Goal: Transaction & Acquisition: Register for event/course

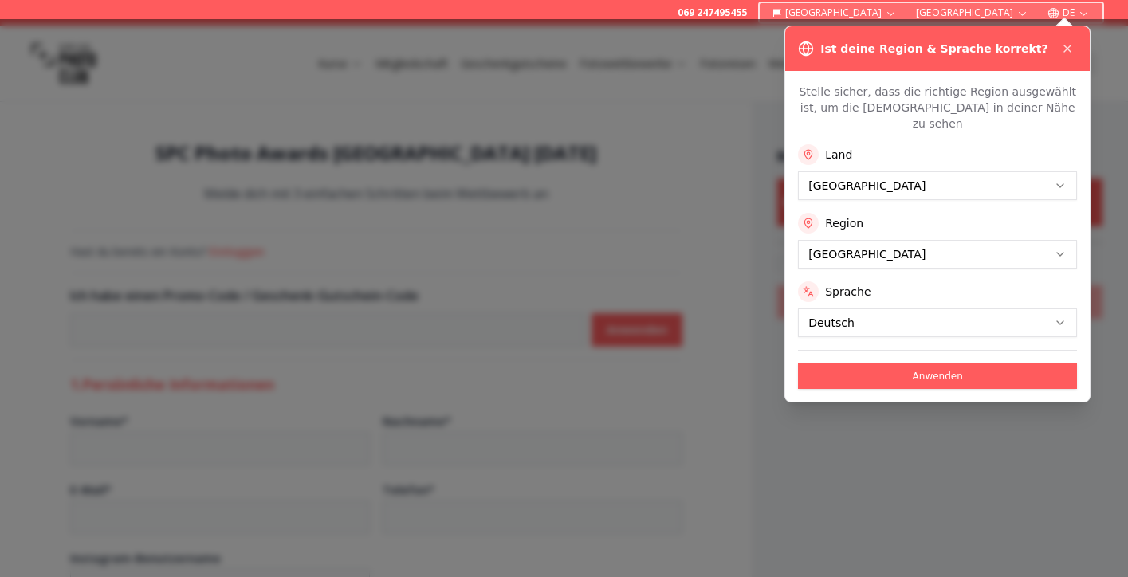
select select "*******"
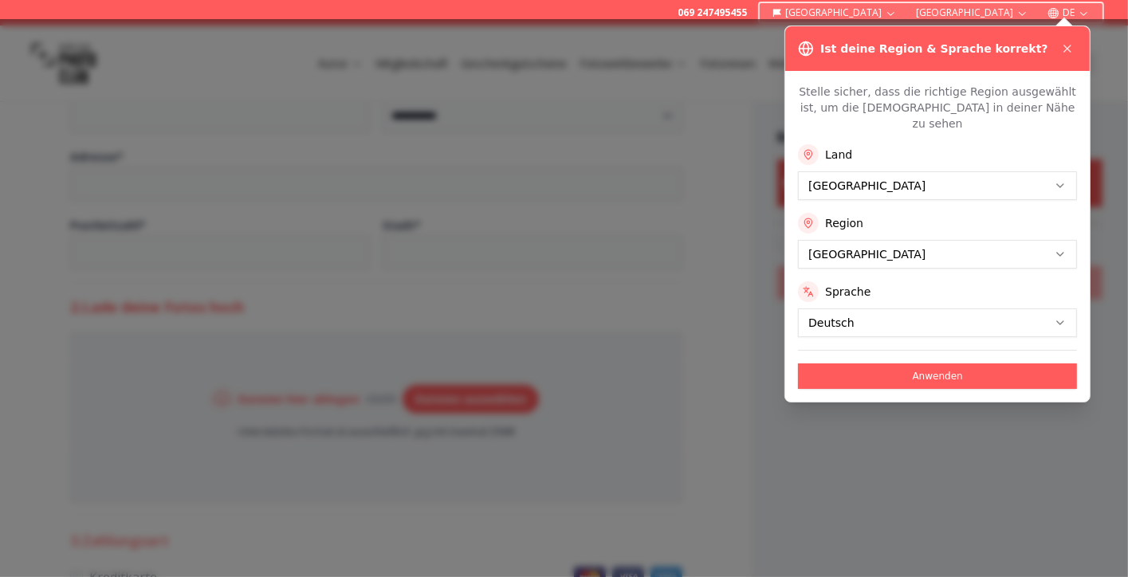
click at [880, 243] on html "**********" at bounding box center [564, 319] width 1128 height 1786
click at [910, 363] on button "Anwenden" at bounding box center [937, 376] width 279 height 26
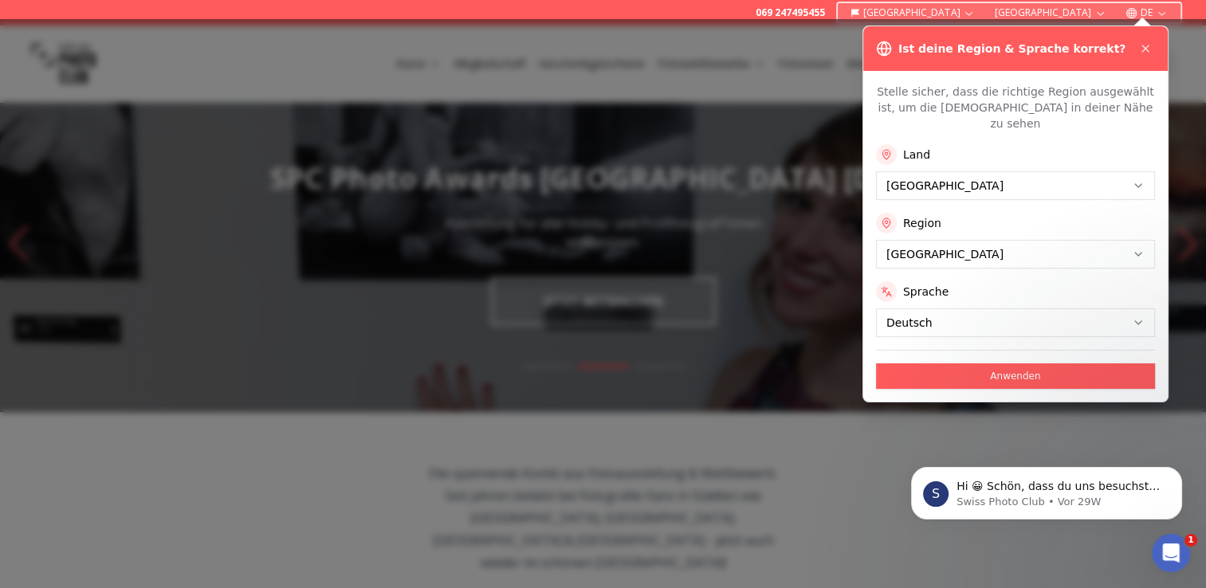
click at [972, 363] on button "Anwenden" at bounding box center [1015, 376] width 279 height 26
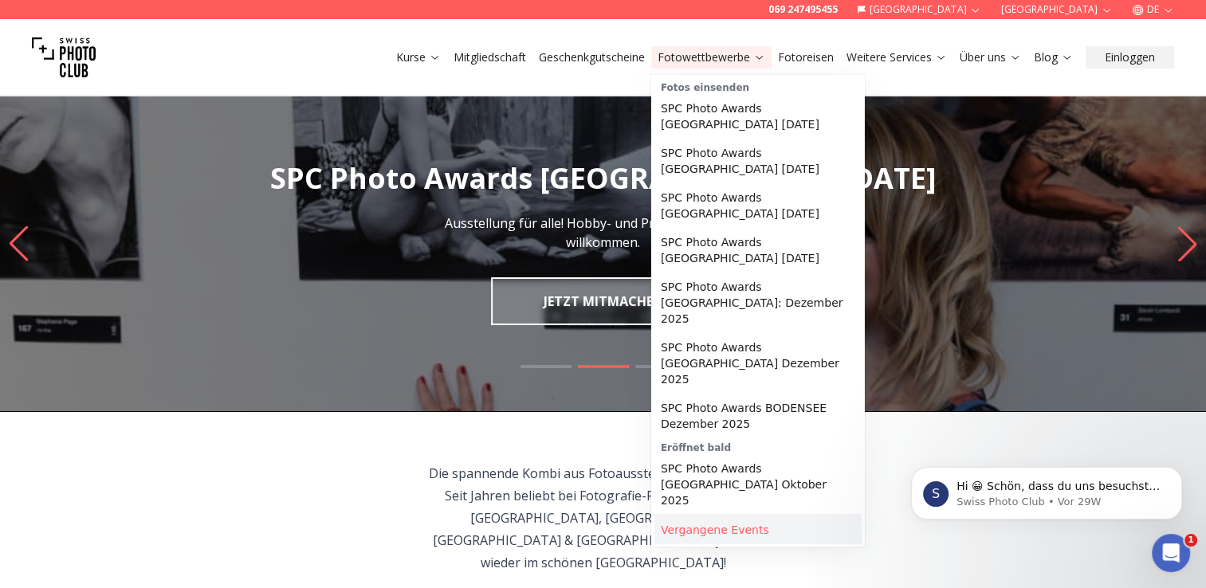
click at [740, 516] on link "Vergangene Events" at bounding box center [757, 530] width 207 height 29
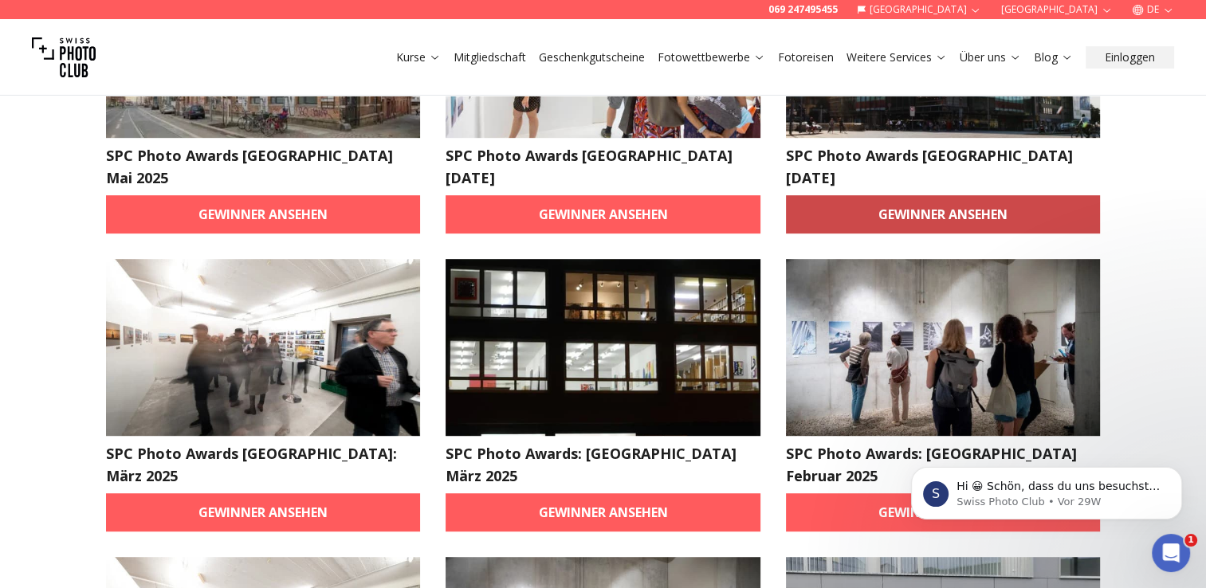
scroll to position [877, 0]
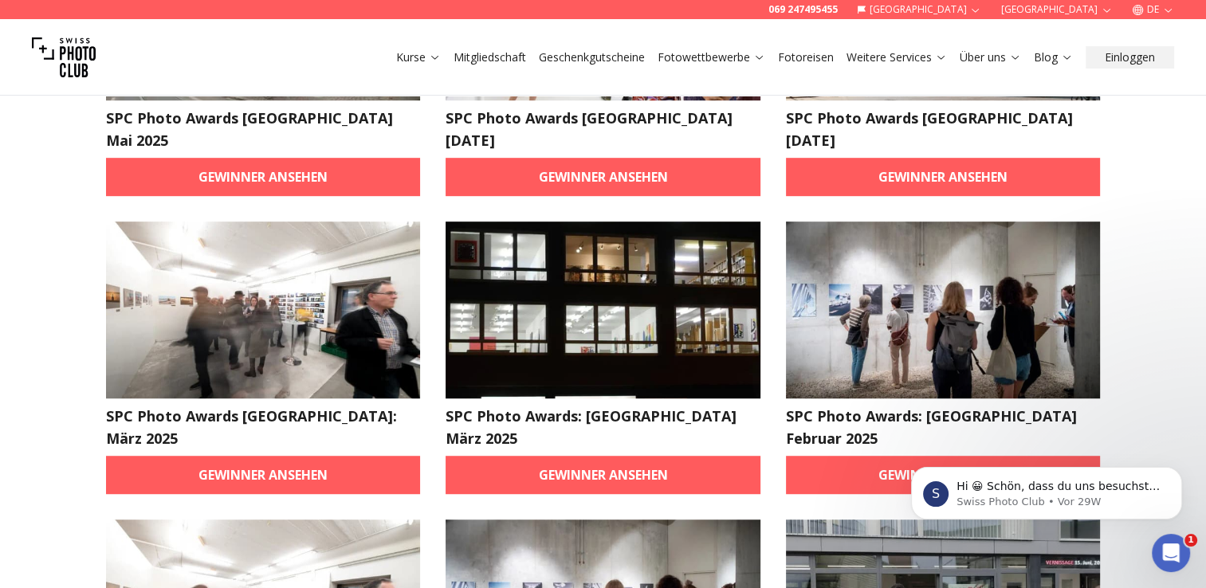
click at [618, 269] on img at bounding box center [602, 310] width 315 height 177
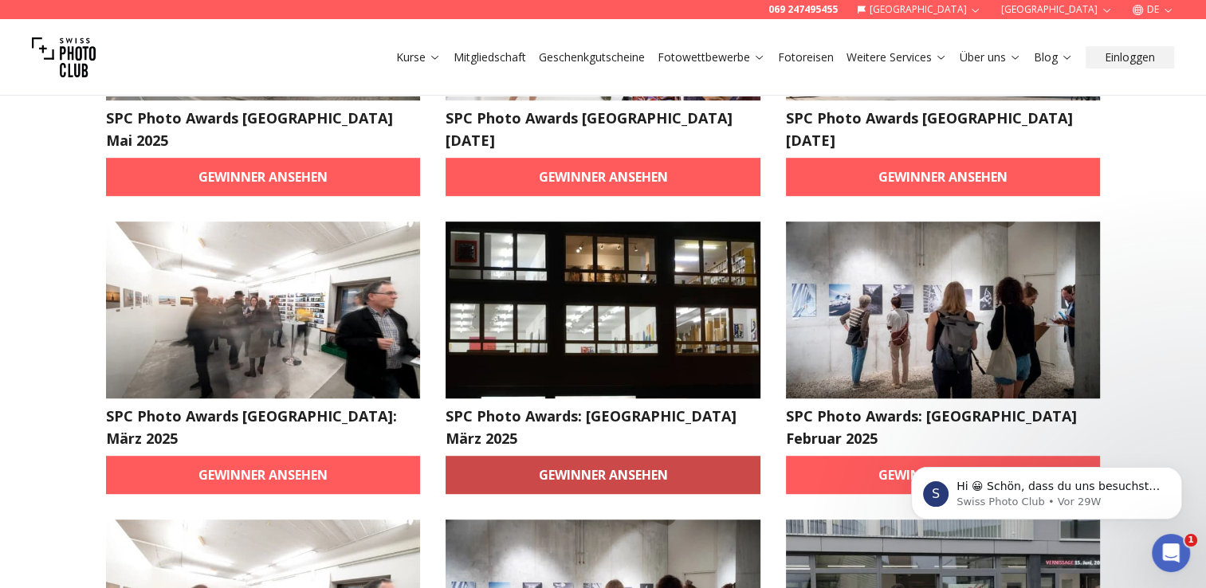
click at [603, 456] on link "Gewinner ansehen" at bounding box center [602, 475] width 315 height 38
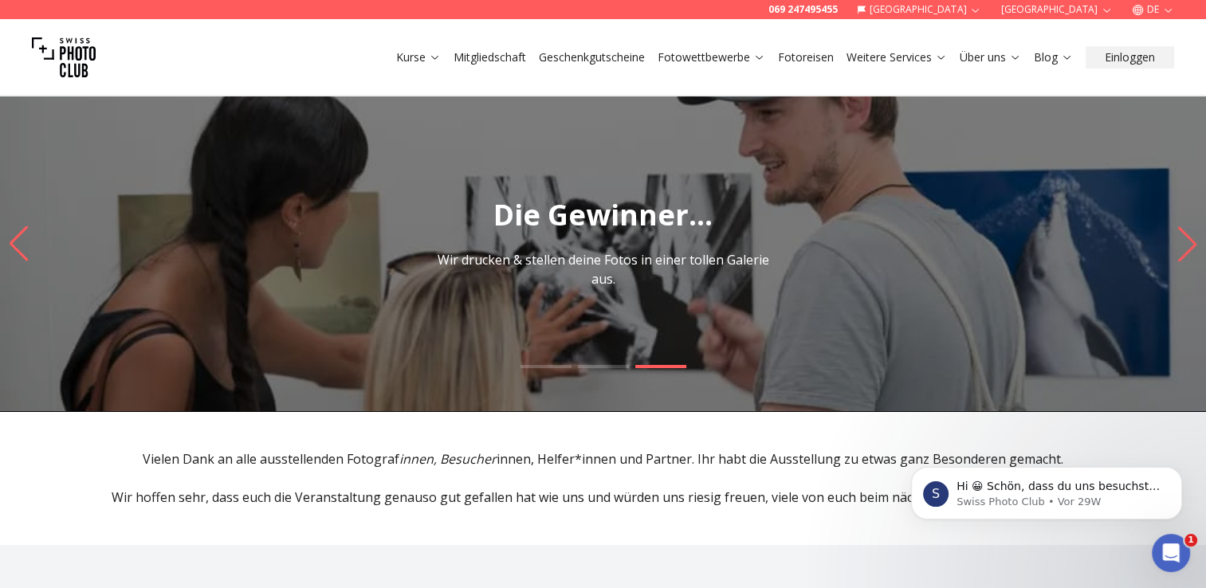
click at [1144, 247] on icon "Next slide" at bounding box center [1187, 243] width 22 height 35
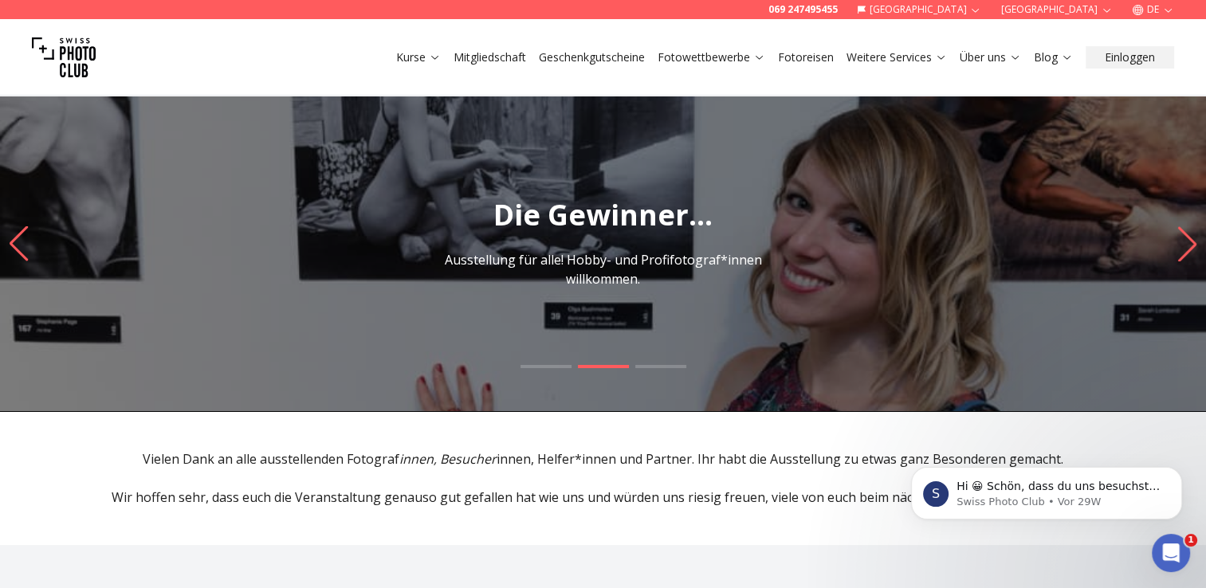
click at [625, 312] on img "2 / 3" at bounding box center [603, 244] width 1206 height 335
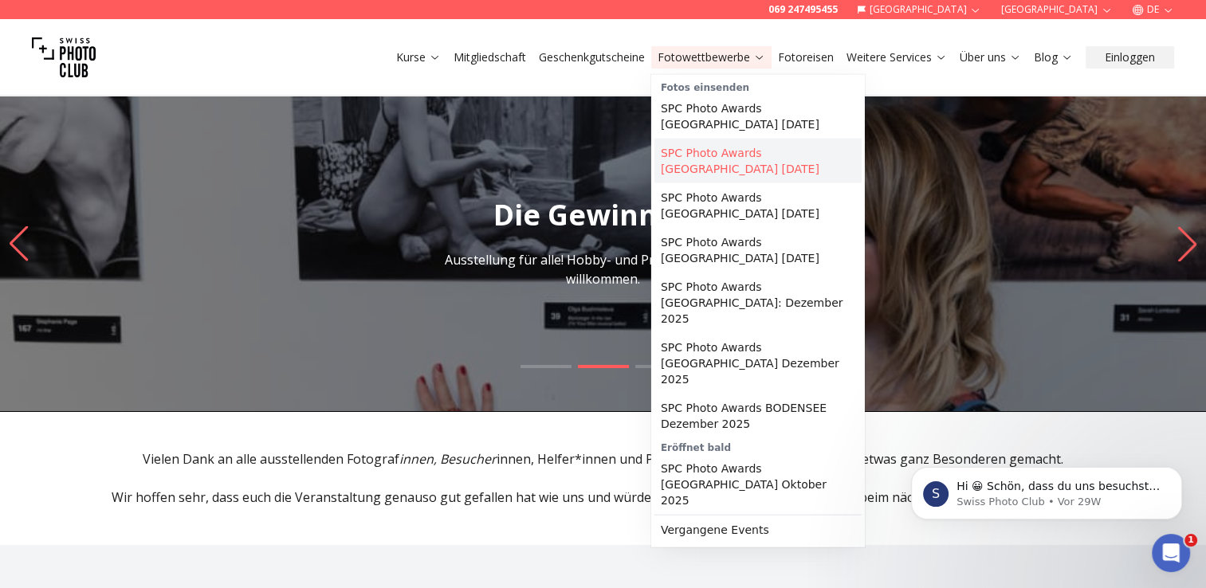
click at [727, 167] on link "SPC Photo Awards [GEOGRAPHIC_DATA] [DATE]" at bounding box center [757, 161] width 207 height 45
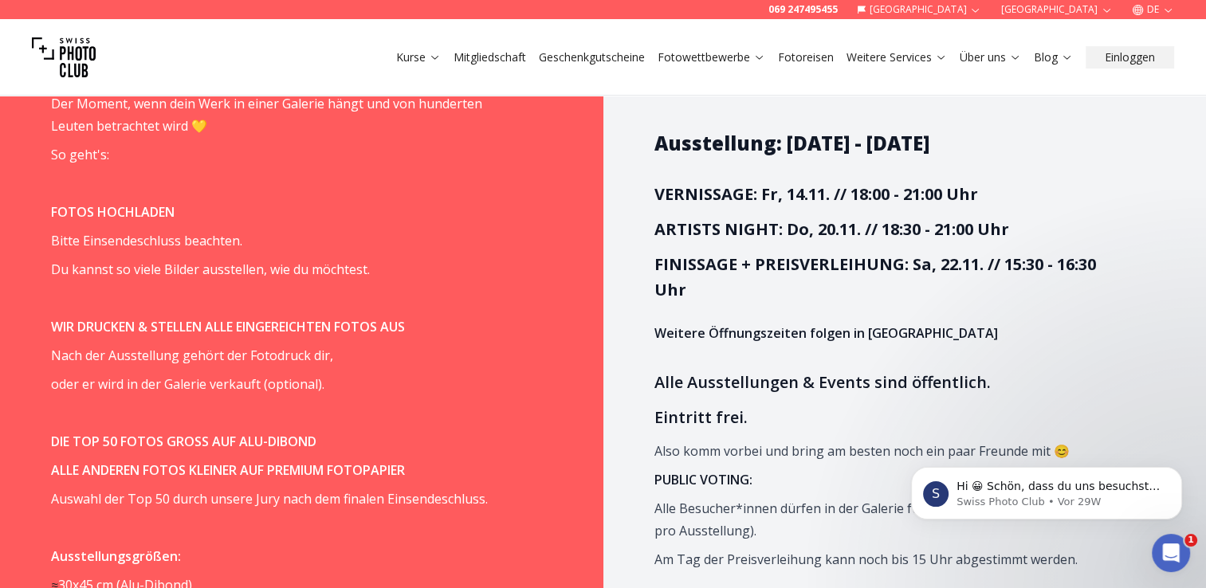
scroll to position [1036, 0]
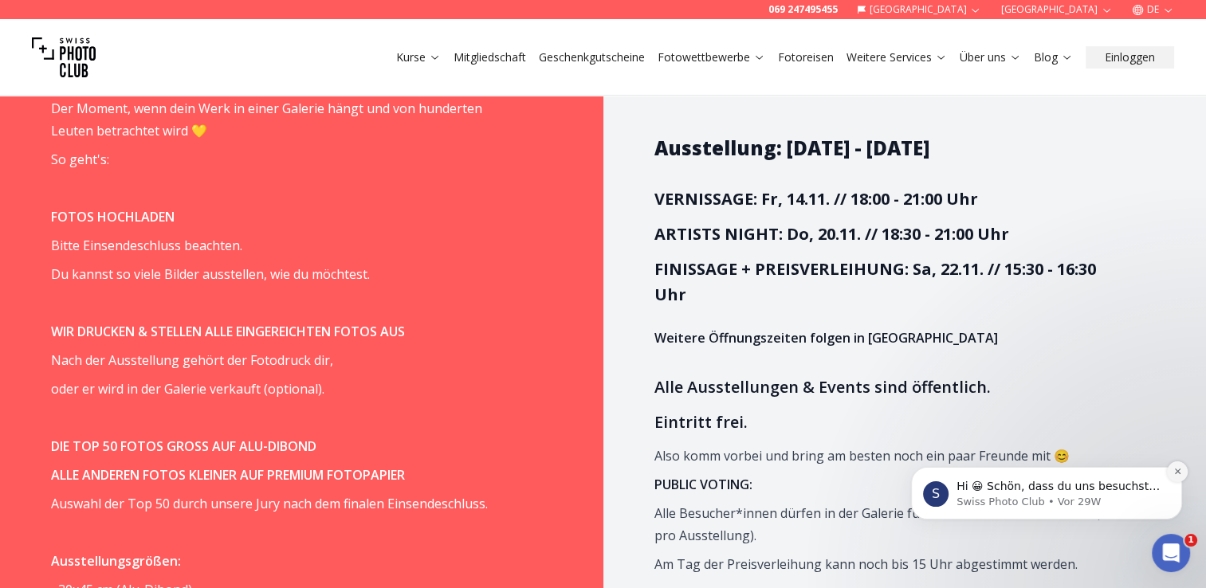
click at [1144, 470] on icon "Dismiss notification" at bounding box center [1177, 472] width 6 height 6
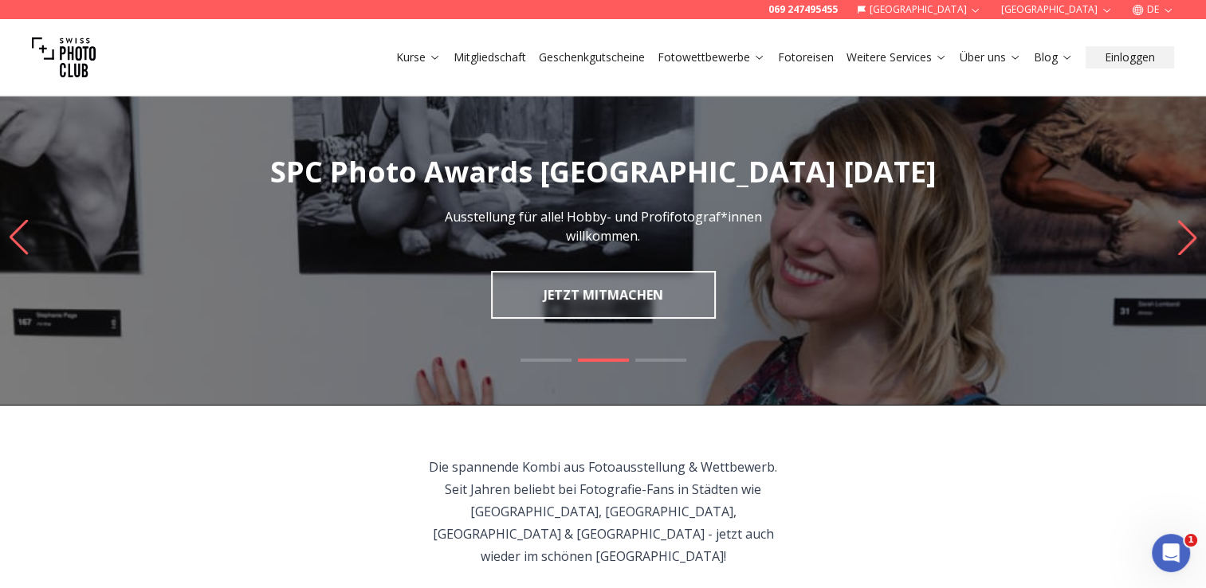
scroll to position [0, 0]
